Goal: Information Seeking & Learning: Find specific page/section

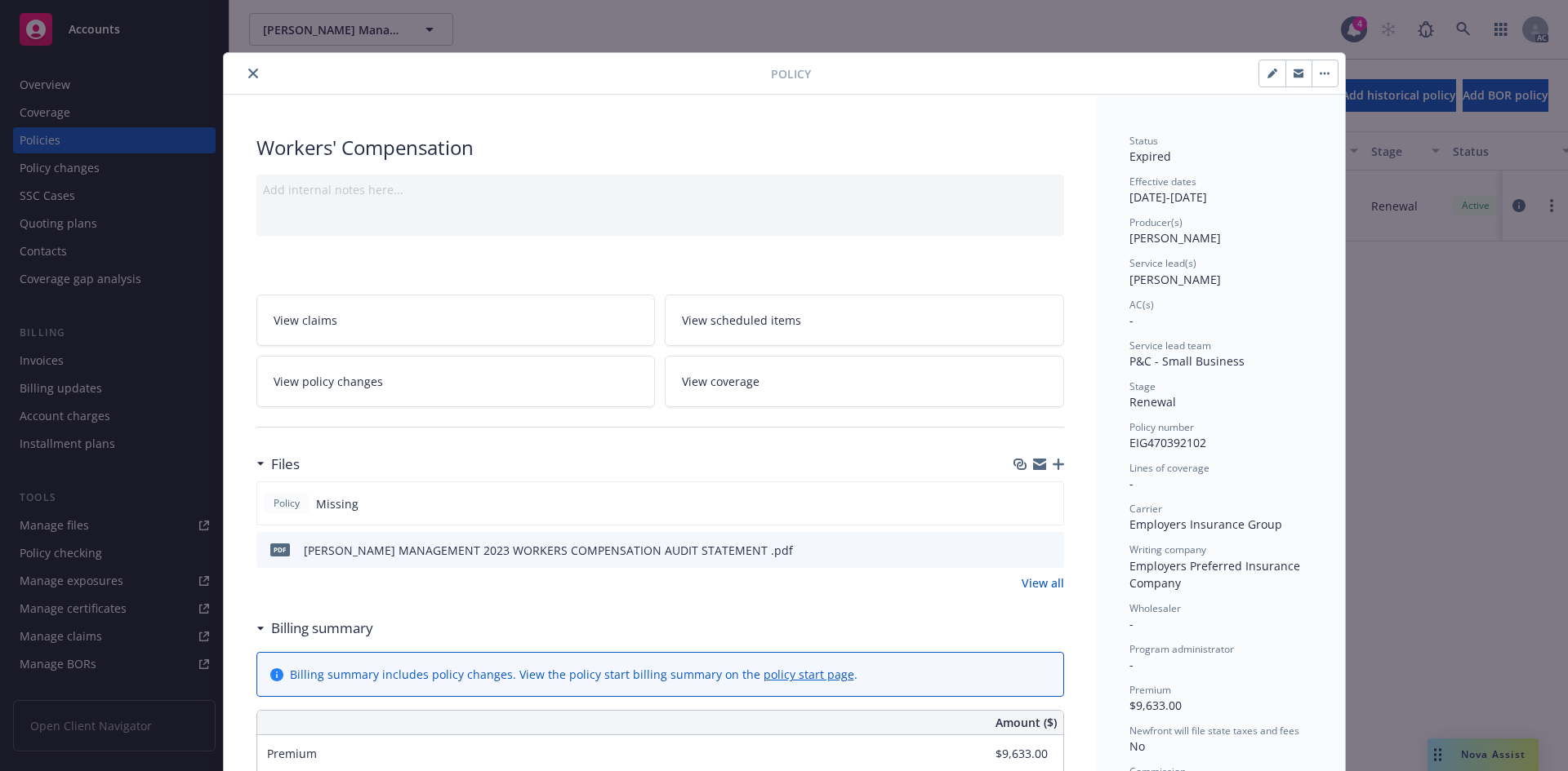
scroll to position [35, 0]
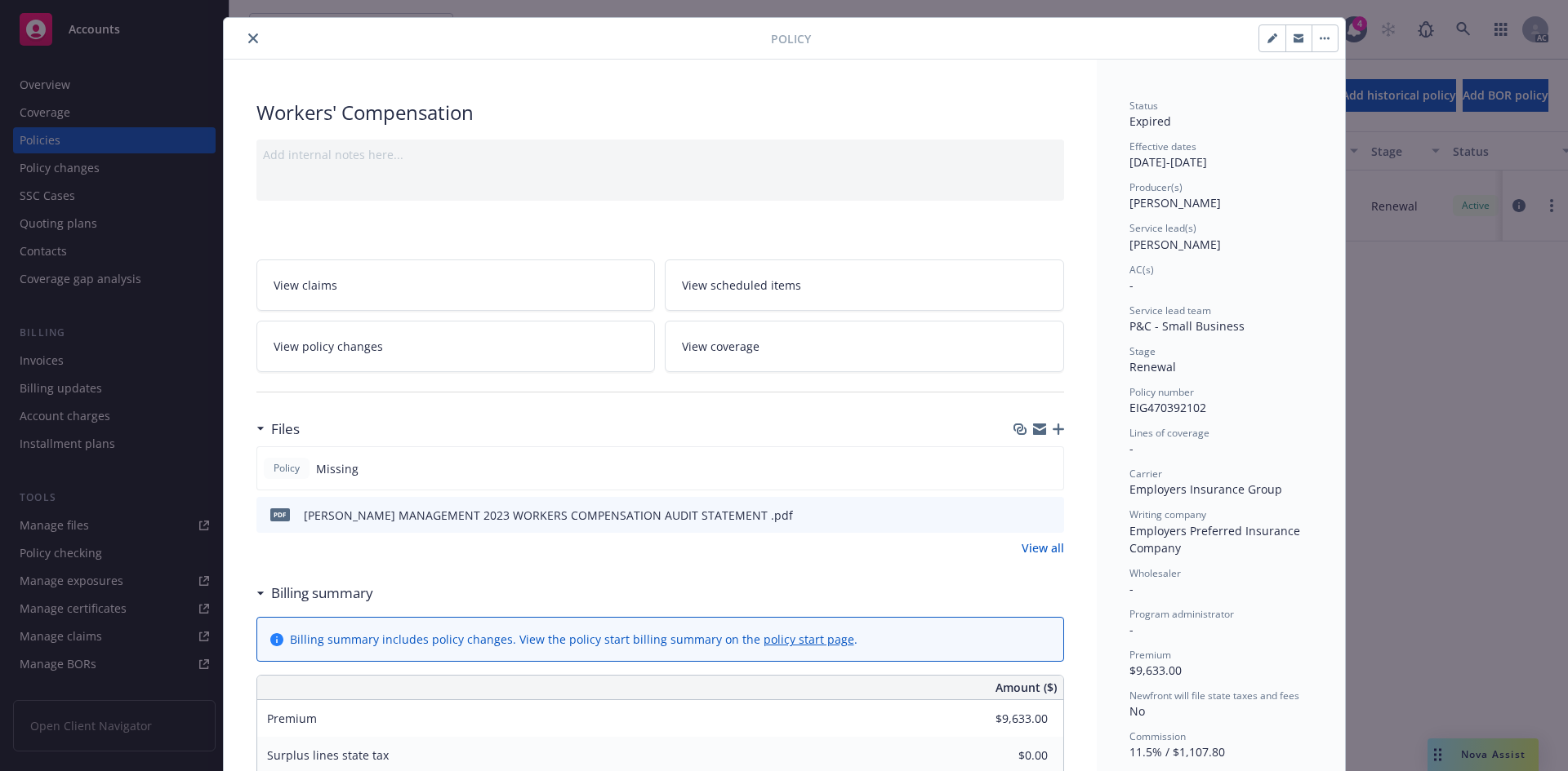
click at [248, 39] on icon "close" at bounding box center [253, 38] width 10 height 10
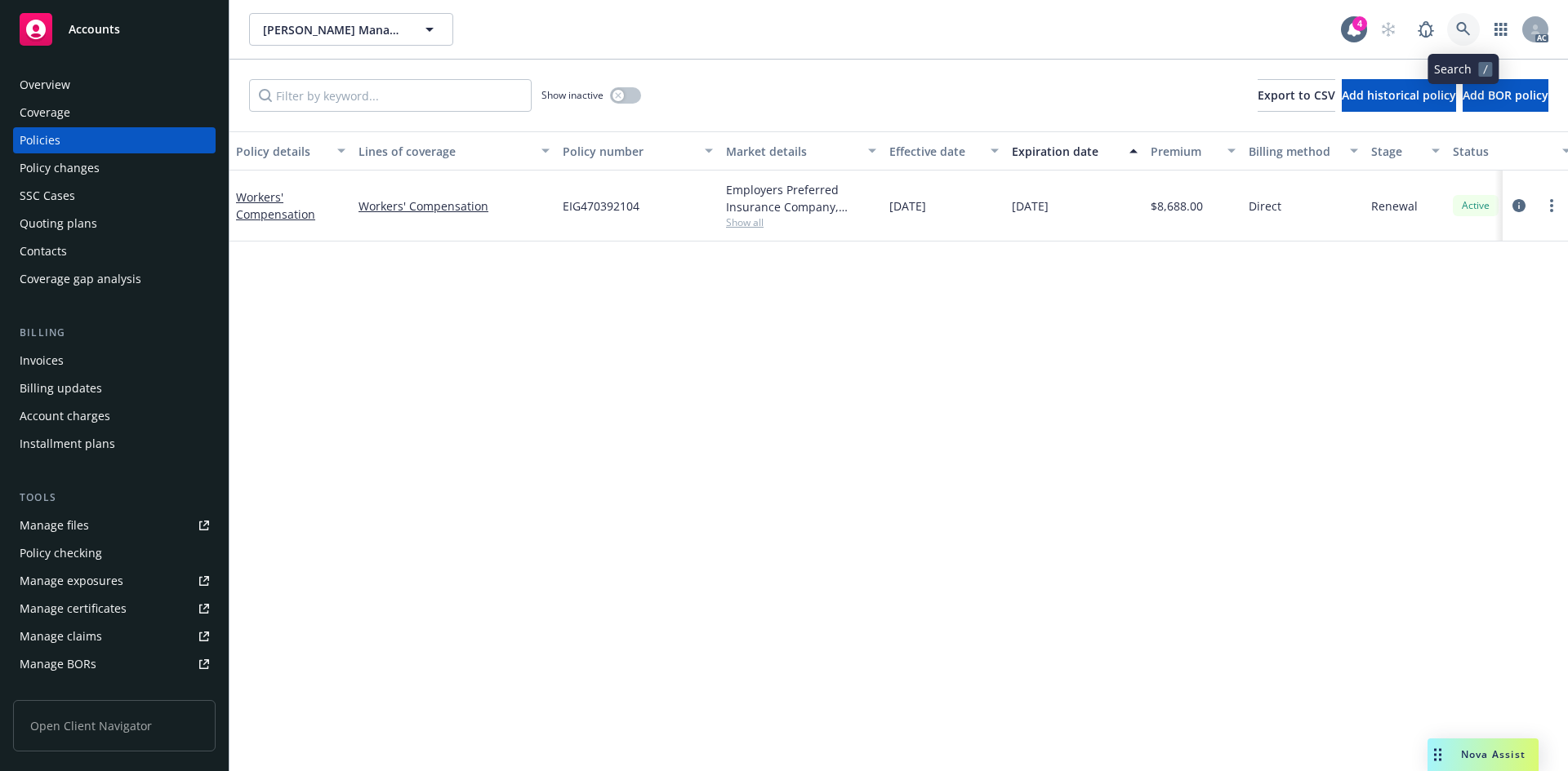
click at [1460, 26] on icon at bounding box center [1464, 29] width 14 height 14
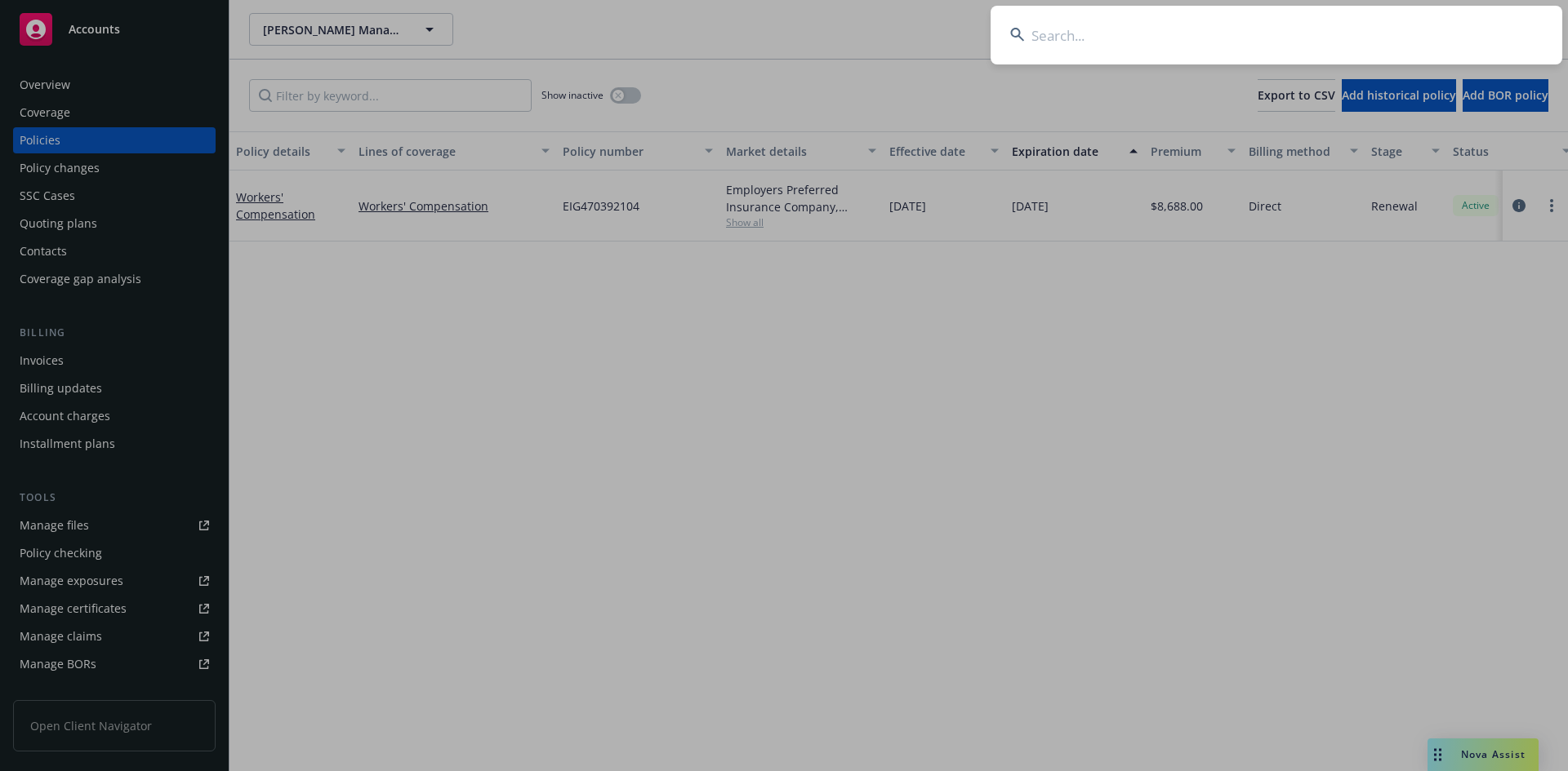
drag, startPoint x: 1069, startPoint y: 43, endPoint x: 1063, endPoint y: 27, distance: 17.1
click at [1064, 29] on input at bounding box center [1277, 35] width 571 height 59
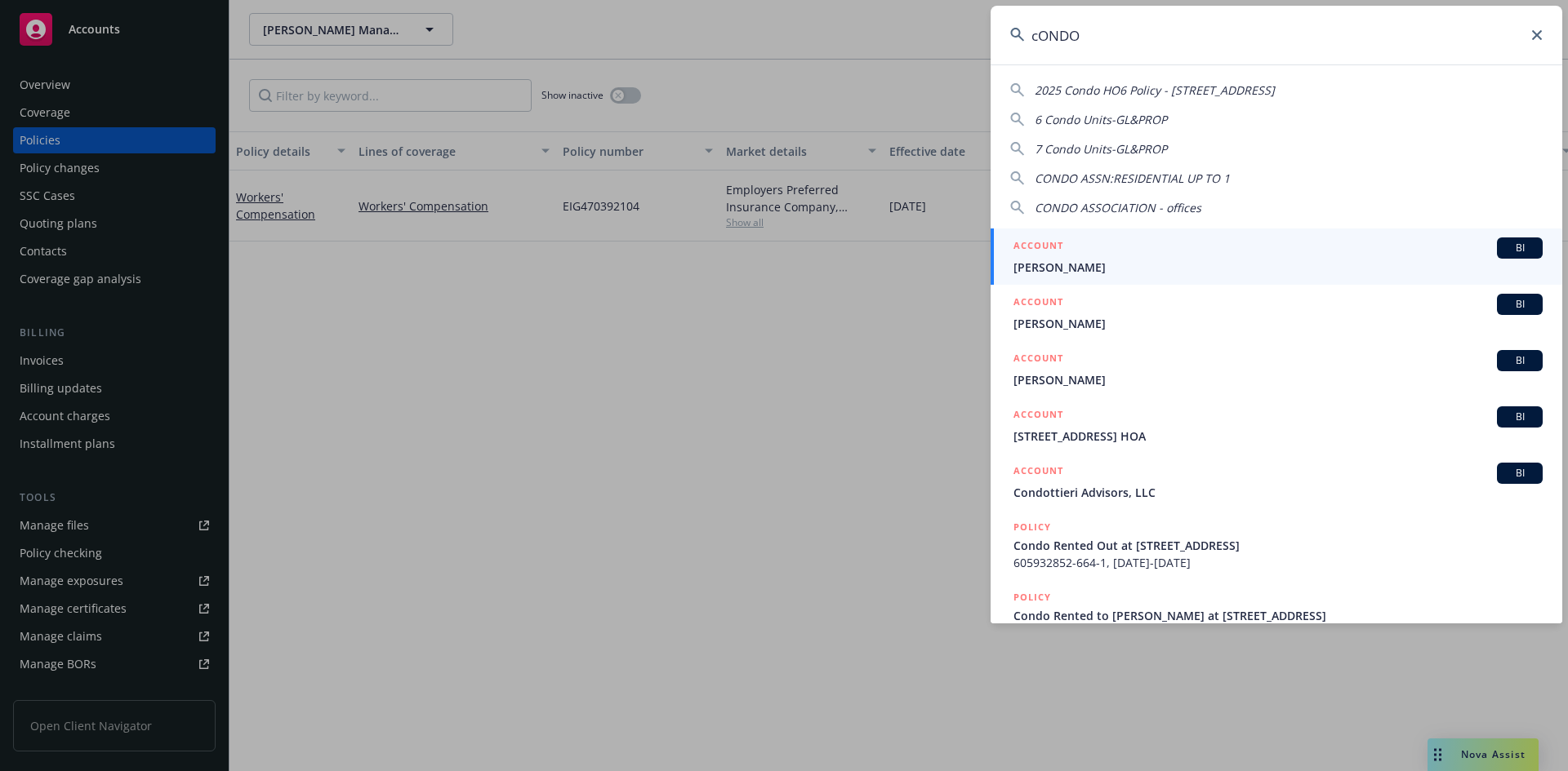
drag, startPoint x: 1115, startPoint y: 39, endPoint x: 941, endPoint y: 14, distance: 175.8
click at [956, 24] on div "cONDO 2025 Condo HO6 Policy - [STREET_ADDRESS] 6 Condo Units-GL&PROP 7 Condo Un…" at bounding box center [784, 386] width 1568 height 771
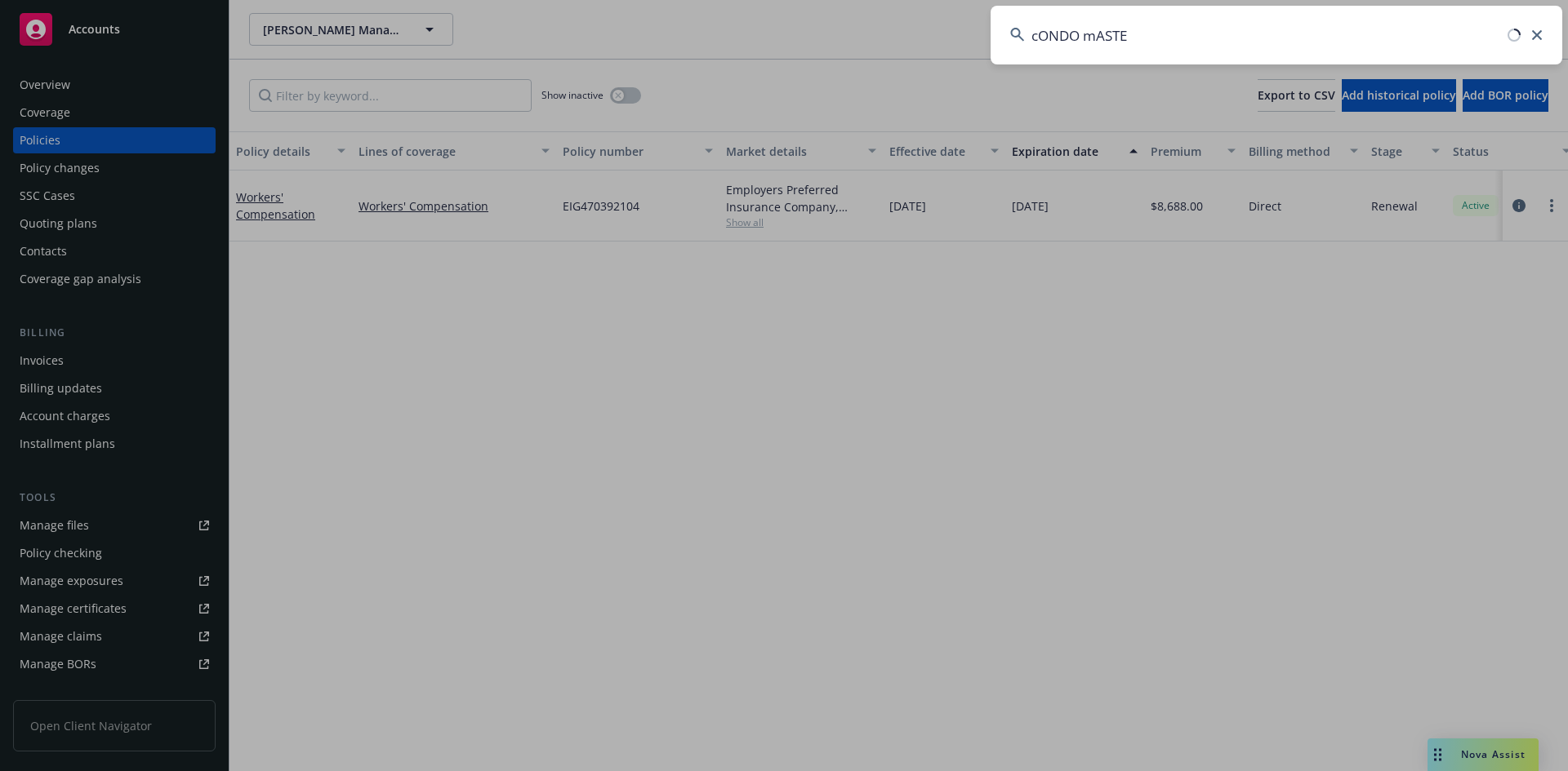
type input "cONDO mASTER"
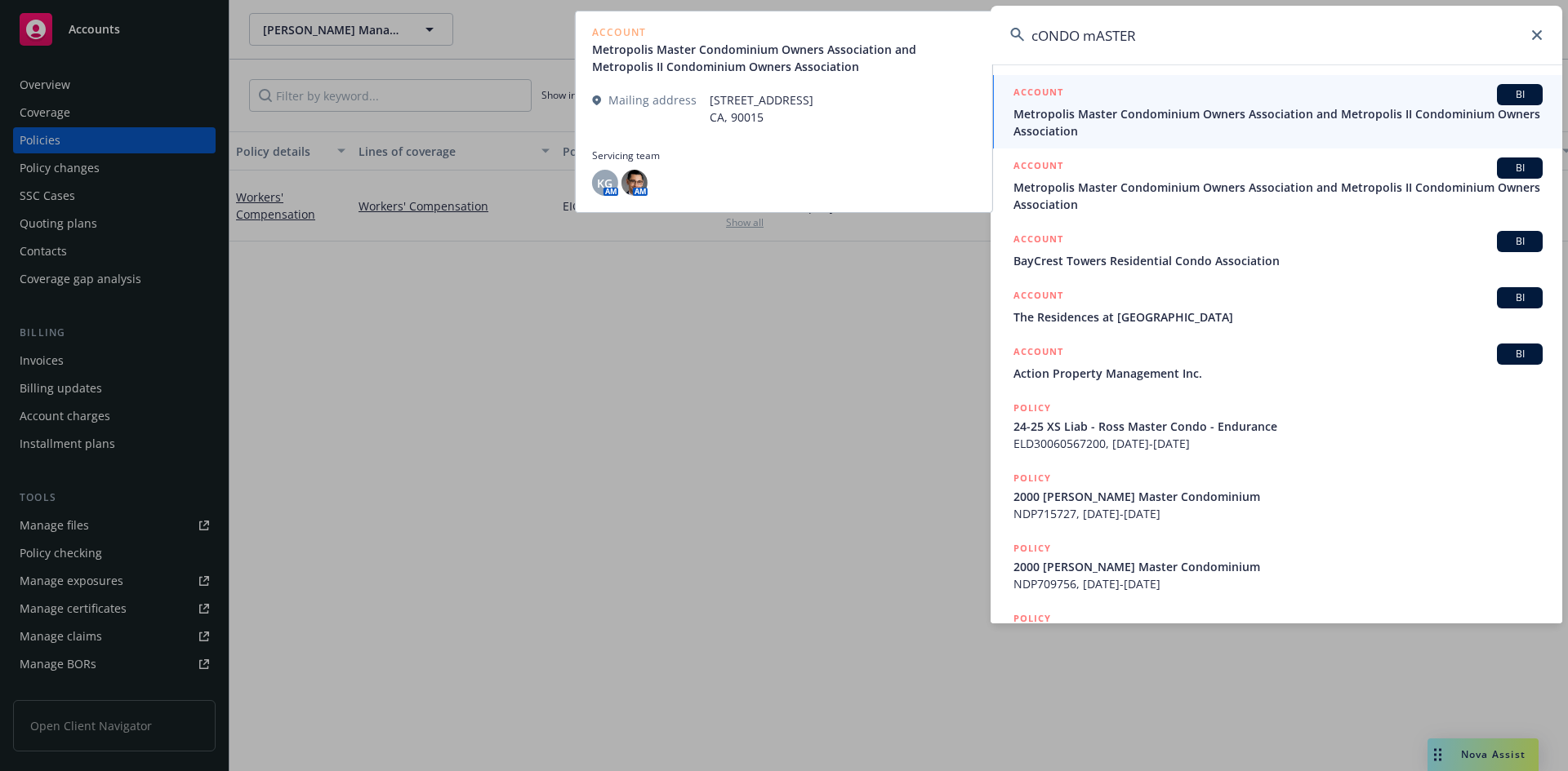
drag, startPoint x: 872, startPoint y: 293, endPoint x: 859, endPoint y: 291, distance: 13.2
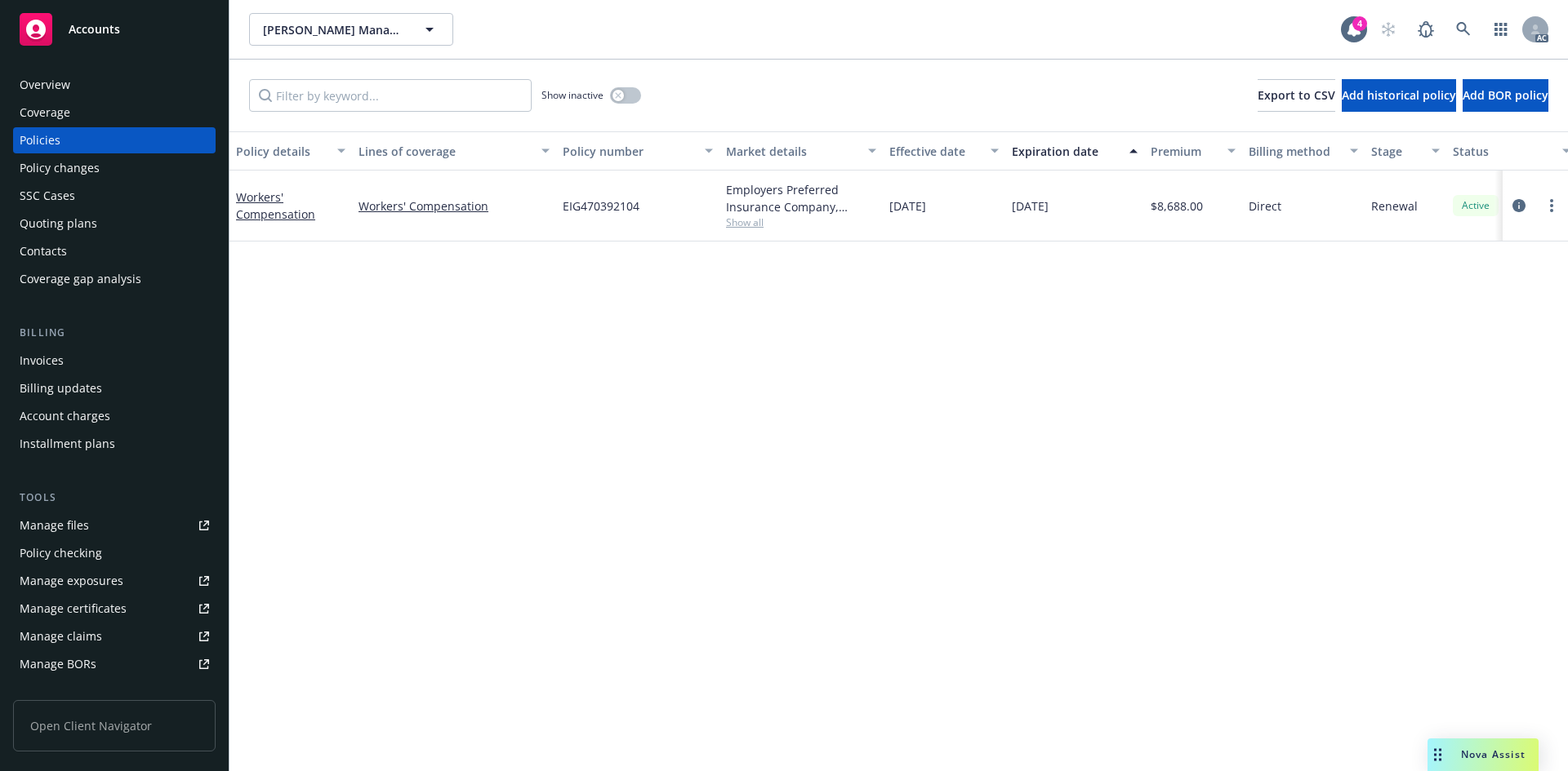
click at [1169, 299] on div "Policy details Lines of coverage Policy number Market details Effective date Ex…" at bounding box center [898, 451] width 1339 height 640
click at [1455, 24] on link at bounding box center [1464, 29] width 33 height 33
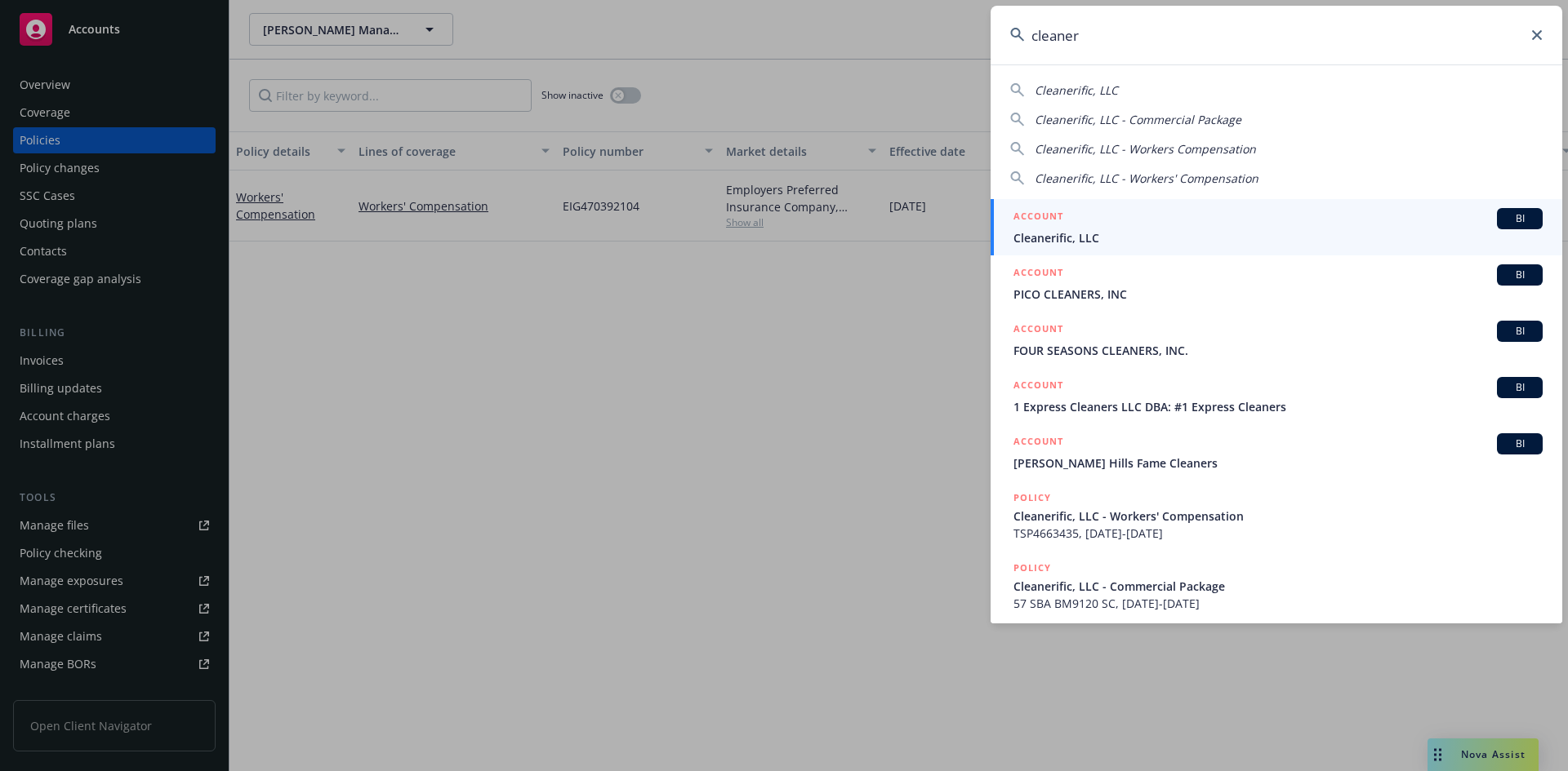
type input "cleaner"
click at [1049, 239] on span "Cleanerific, LLC" at bounding box center [1278, 237] width 530 height 17
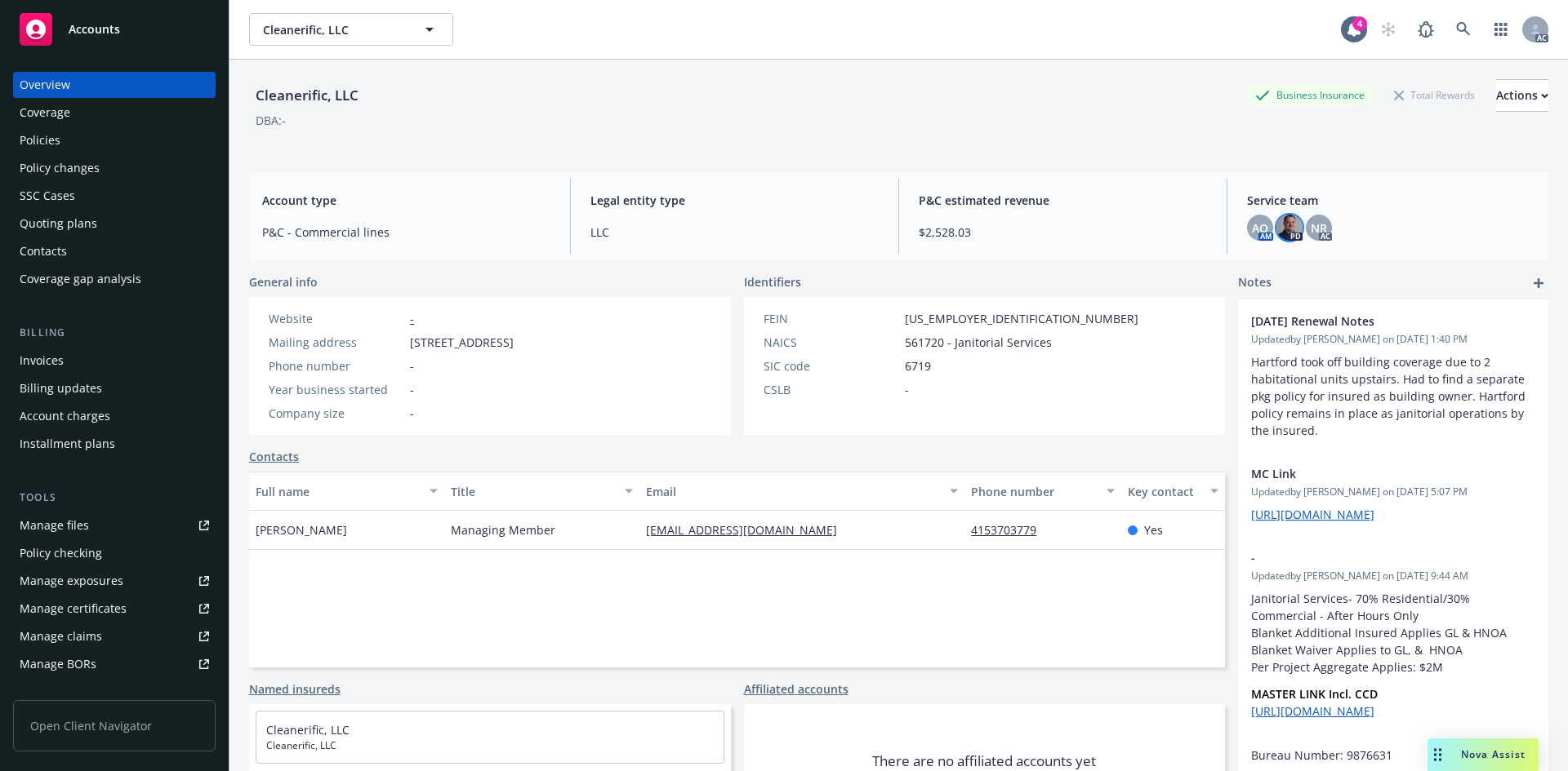
click at [1280, 228] on img at bounding box center [1289, 228] width 26 height 26
click at [1311, 227] on span "NR" at bounding box center [1319, 228] width 16 height 17
click at [928, 103] on div "Cleanerific, LLC Business Insurance Total Rewards Actions" at bounding box center [898, 95] width 1299 height 33
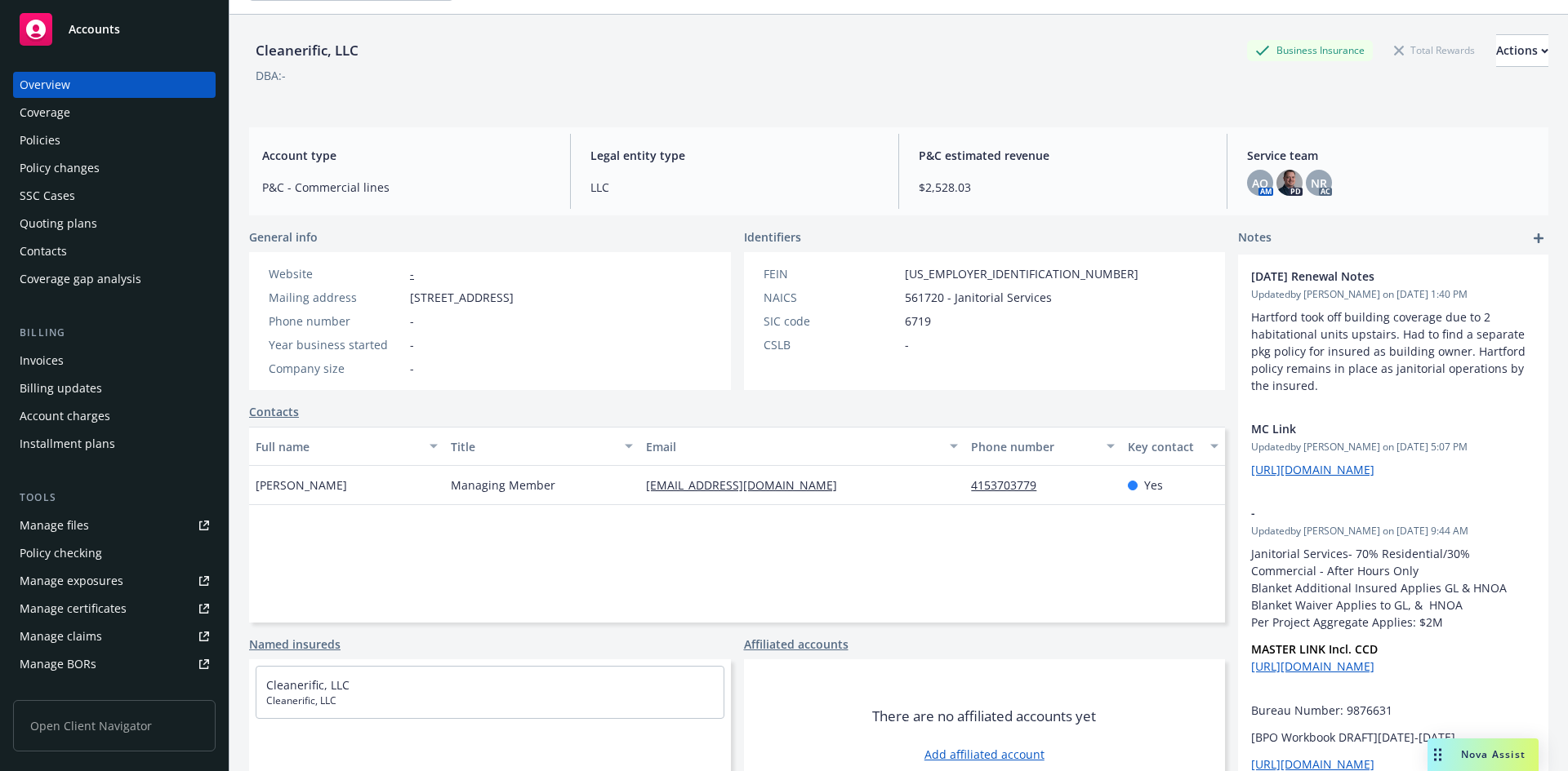
scroll to position [84, 0]
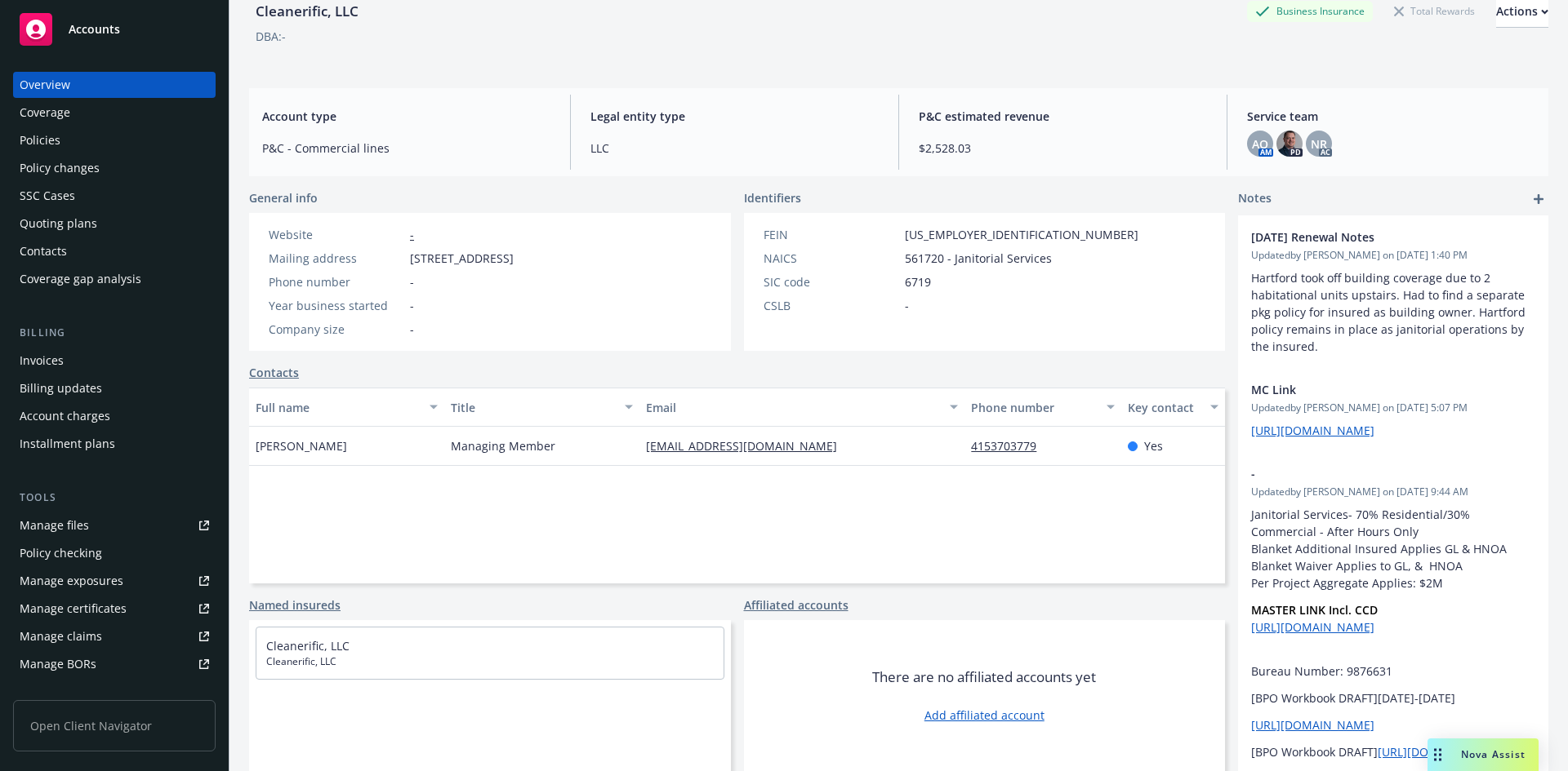
click at [456, 726] on div "Cleanerific, LLC Cleanerific, LLC" at bounding box center [490, 695] width 482 height 151
click at [545, 734] on div "Cleanerific, LLC Cleanerific, LLC" at bounding box center [490, 695] width 482 height 151
click at [1255, 143] on span "AO" at bounding box center [1260, 144] width 16 height 17
click at [1311, 141] on span "NR" at bounding box center [1319, 144] width 16 height 17
click at [905, 97] on div "P&C estimated revenue $2,528.03" at bounding box center [1063, 132] width 314 height 75
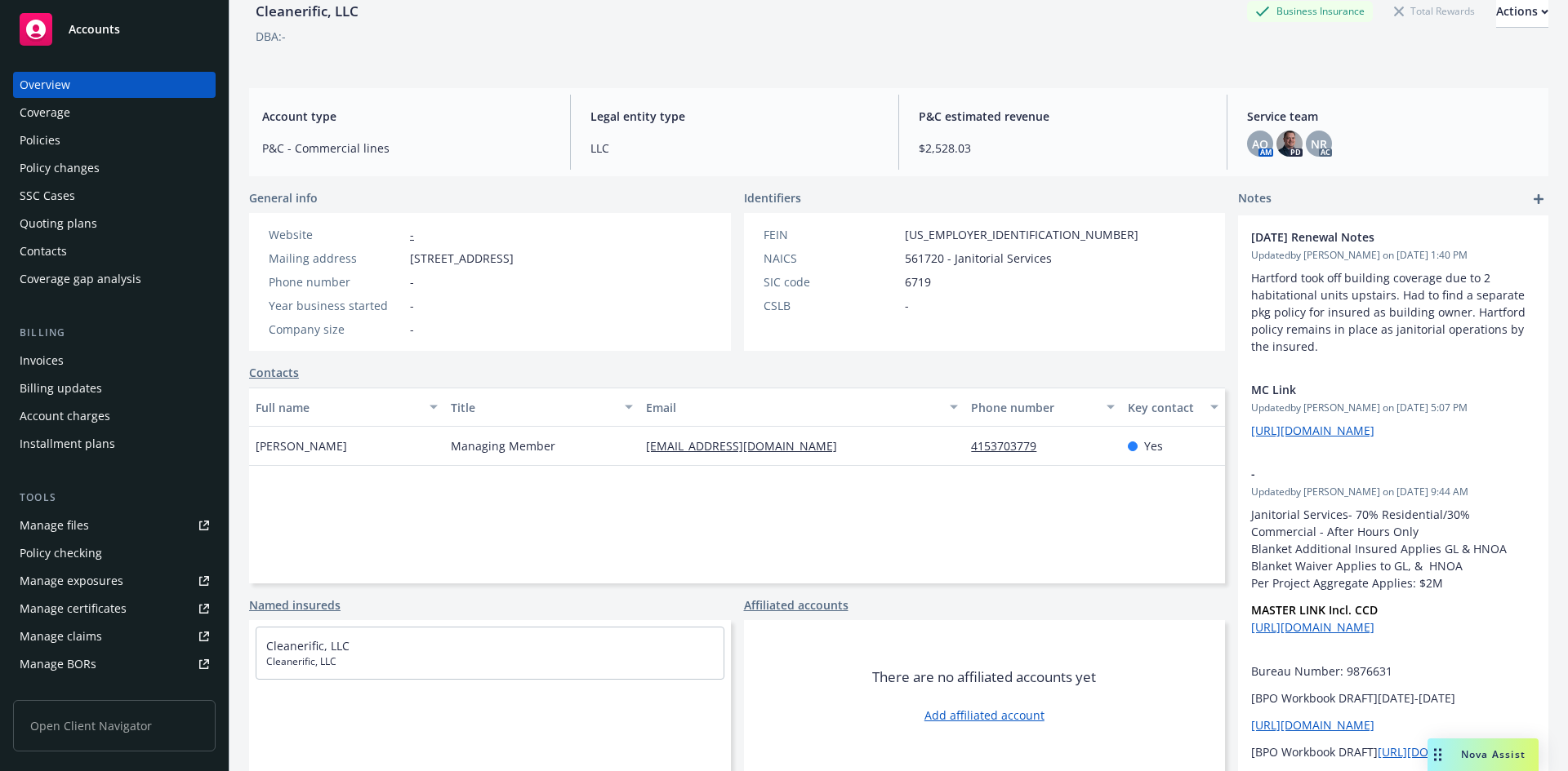
click at [679, 75] on div "Cleanerific, LLC Business Insurance Total Rewards Actions DBA: - Account type P…" at bounding box center [898, 352] width 1299 height 751
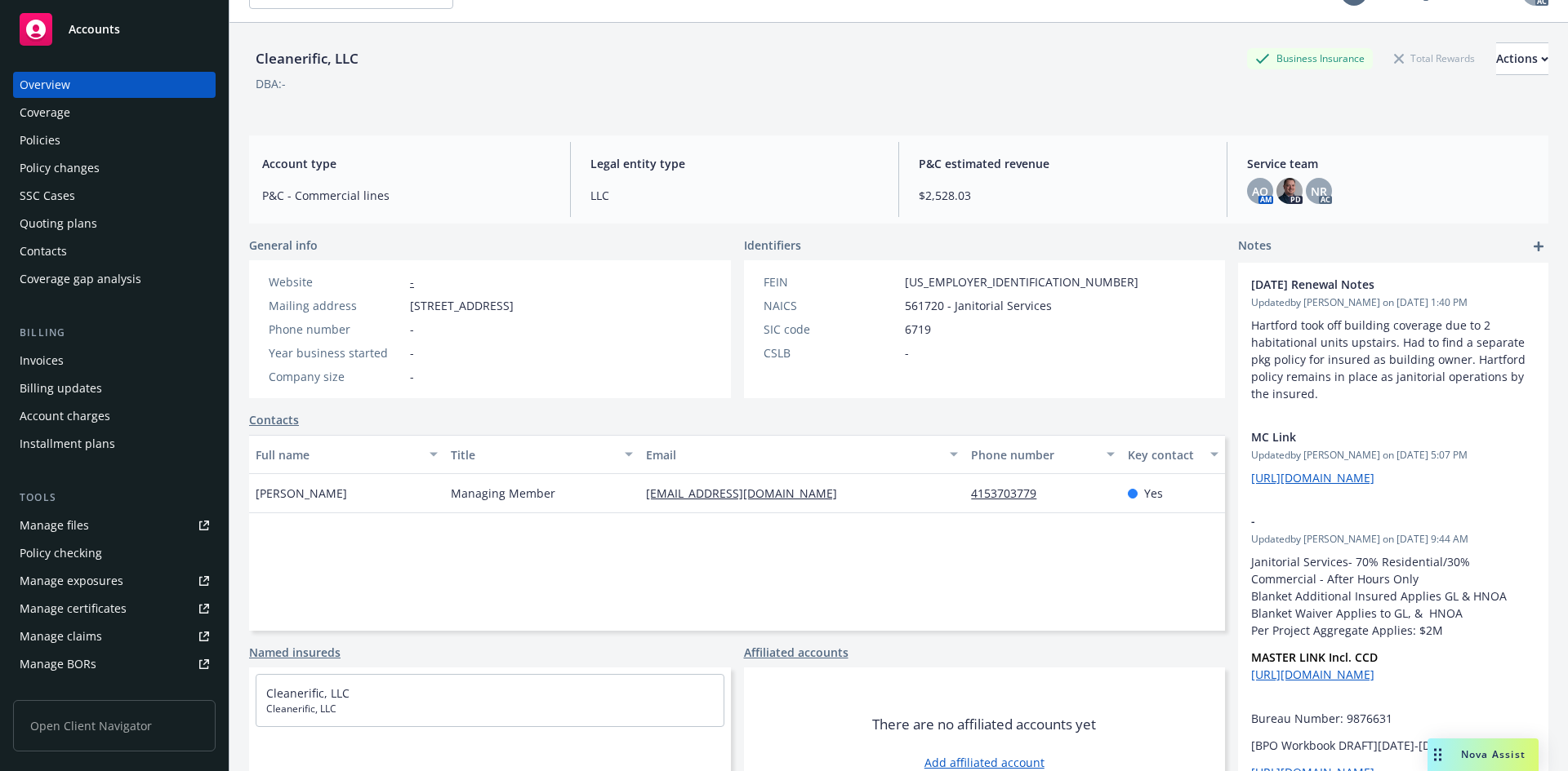
scroll to position [0, 0]
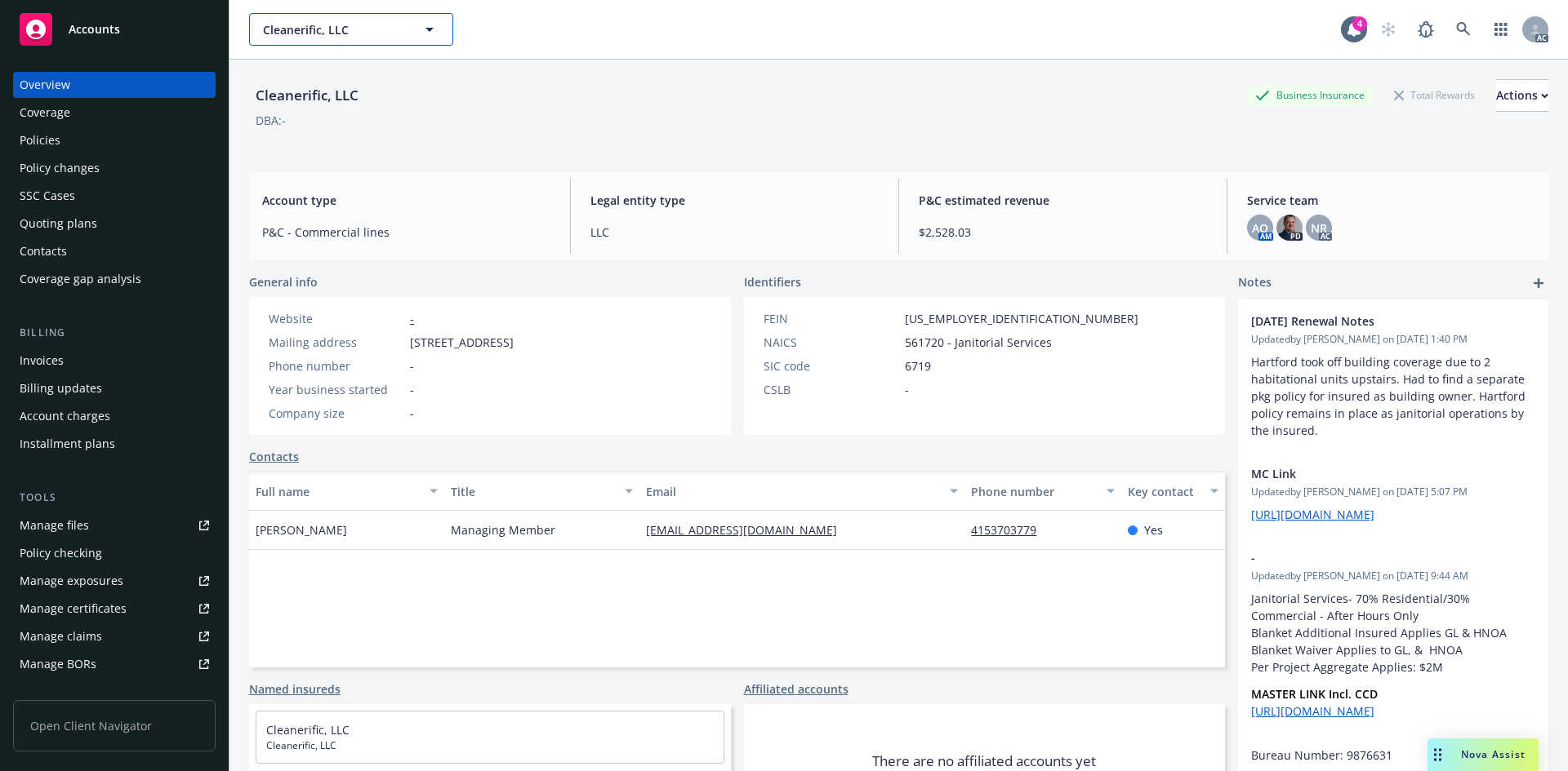
click at [426, 26] on icon "button" at bounding box center [430, 29] width 20 height 20
drag, startPoint x: 559, startPoint y: 29, endPoint x: 996, endPoint y: 1, distance: 437.9
click at [564, 29] on div "No results" at bounding box center [795, 29] width 1092 height 33
click at [1456, 26] on icon at bounding box center [1464, 29] width 14 height 14
click at [1347, 33] on icon at bounding box center [1354, 29] width 13 height 14
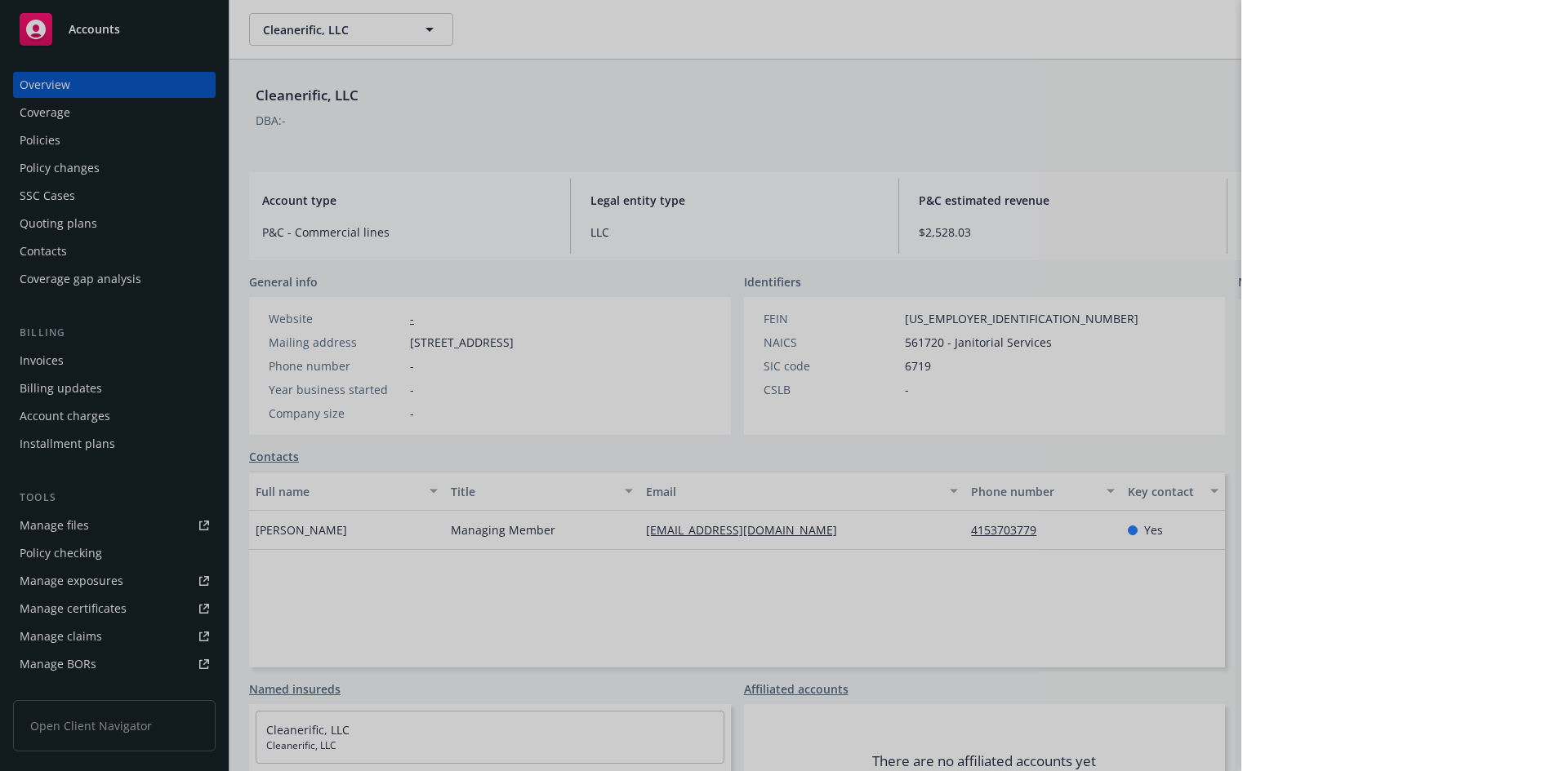
drag, startPoint x: 924, startPoint y: 81, endPoint x: 915, endPoint y: 81, distance: 9.0
click at [924, 81] on div at bounding box center [784, 386] width 1568 height 771
